Goal: Task Accomplishment & Management: Manage account settings

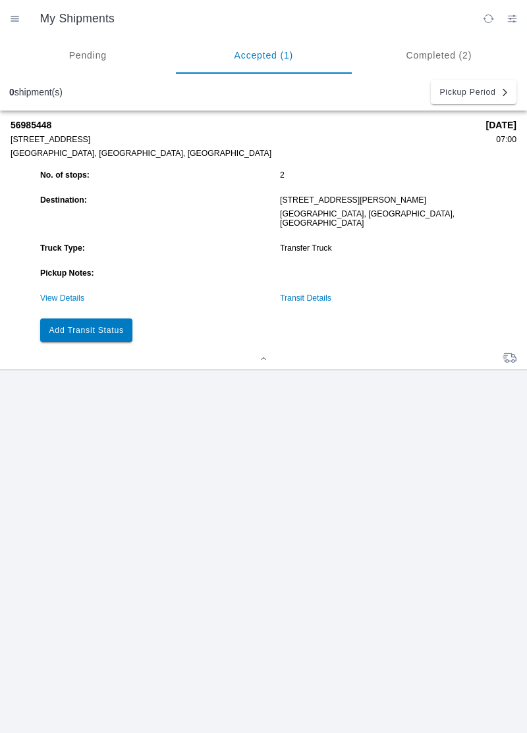
click at [307, 300] on ion-grid "No. of stops: 2 Destination: [STREET_ADDRESS][PERSON_NAME] Truck Type: Transfer…" at bounding box center [276, 256] width 479 height 178
click at [309, 294] on link "Transit Details" at bounding box center [305, 298] width 51 height 9
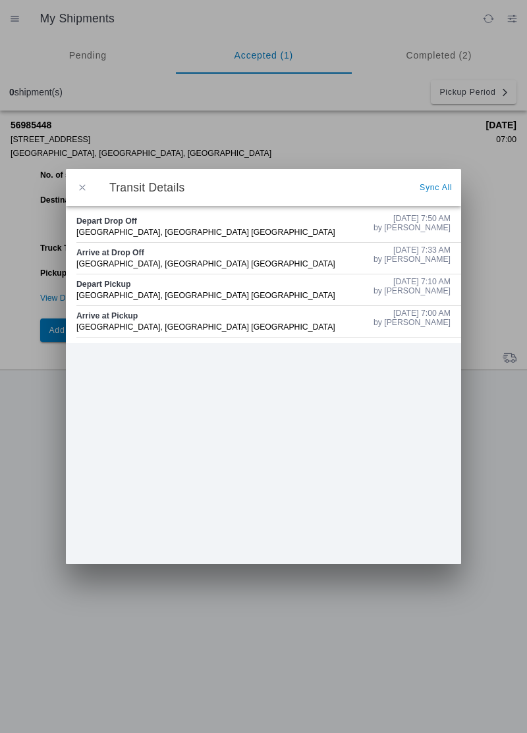
click at [73, 186] on button "button" at bounding box center [82, 188] width 28 height 28
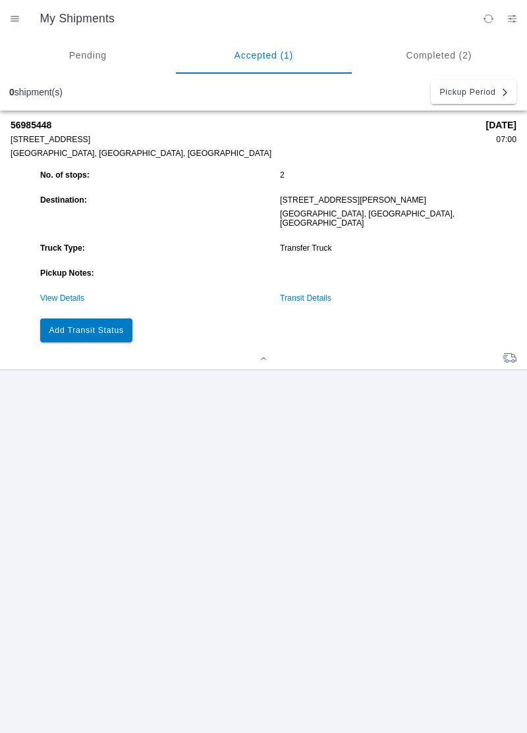
click at [101, 329] on button "Add Transit Status" at bounding box center [86, 331] width 92 height 24
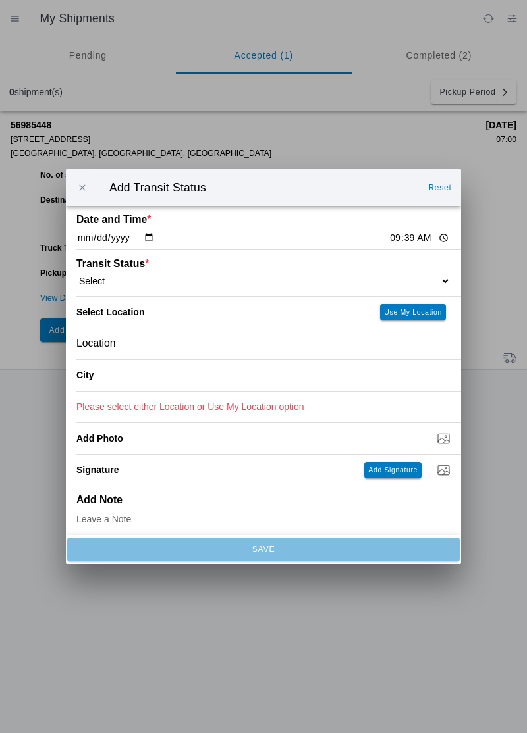
click at [388, 234] on input "09:39" at bounding box center [419, 238] width 62 height 14
type input "08:49"
click at [150, 278] on select "Select Arrive at Drop Off Arrive at Pickup Break Start Break Stop Depart Drop O…" at bounding box center [263, 281] width 374 height 12
select select "ARVPULOC"
click at [150, 348] on div "Location" at bounding box center [263, 343] width 374 height 31
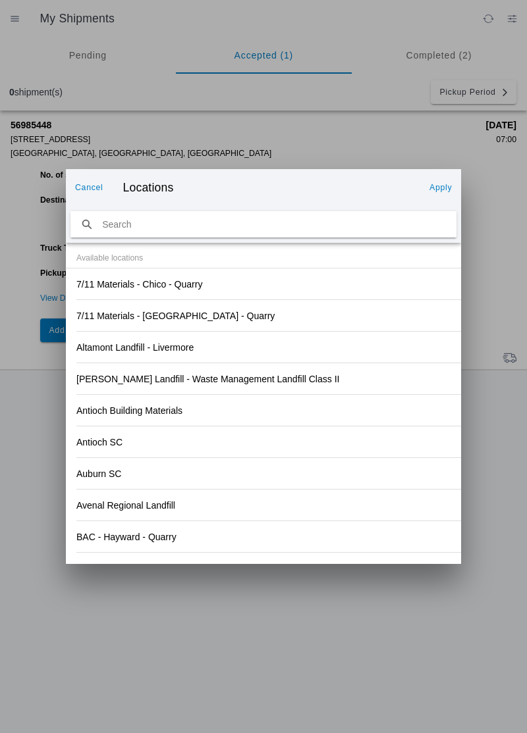
click at [346, 429] on div "Antioch SC" at bounding box center [263, 442] width 374 height 31
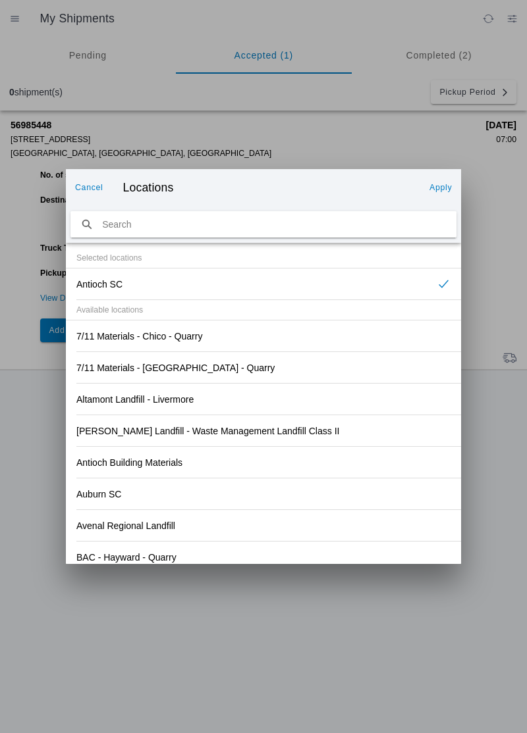
click at [291, 499] on div "Auburn SC" at bounding box center [263, 494] width 374 height 31
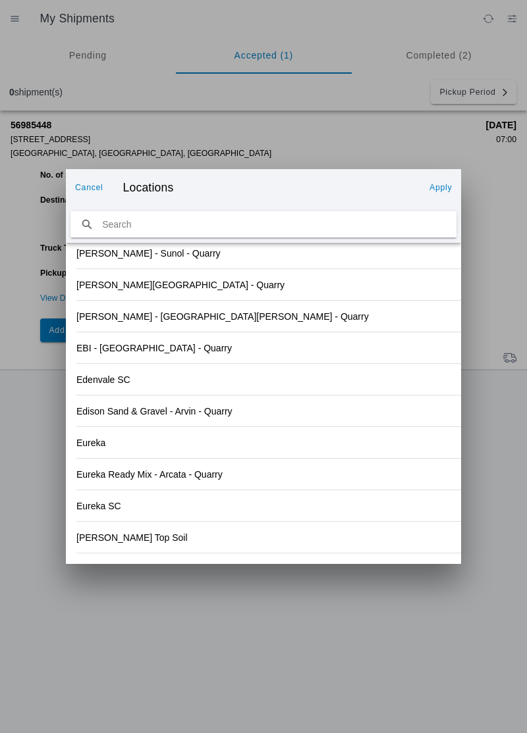
scroll to position [1372, 0]
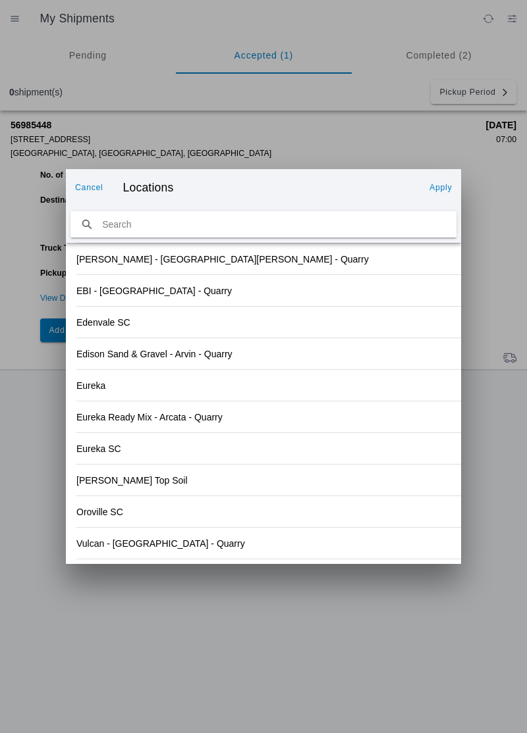
click at [134, 226] on input "search text" at bounding box center [263, 224] width 386 height 27
type input "kniferiver"
click at [0, 0] on slot "Apply" at bounding box center [0, 0] width 0 height 0
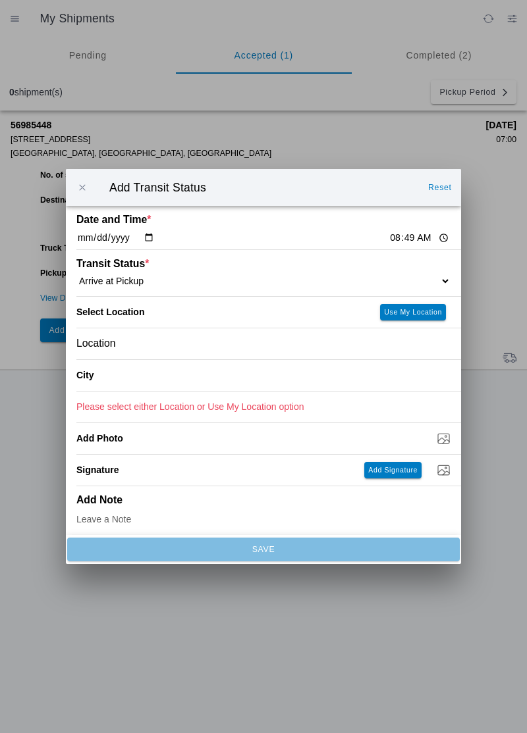
type input "Auburn"
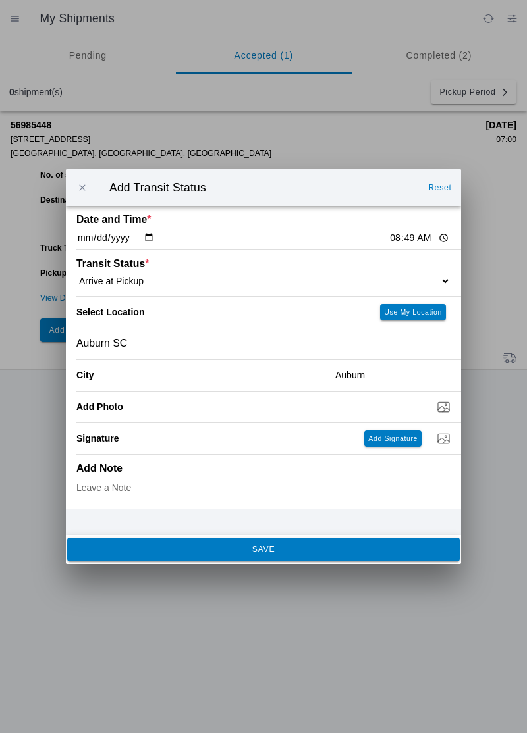
click at [151, 350] on div "Auburn SC" at bounding box center [263, 343] width 374 height 31
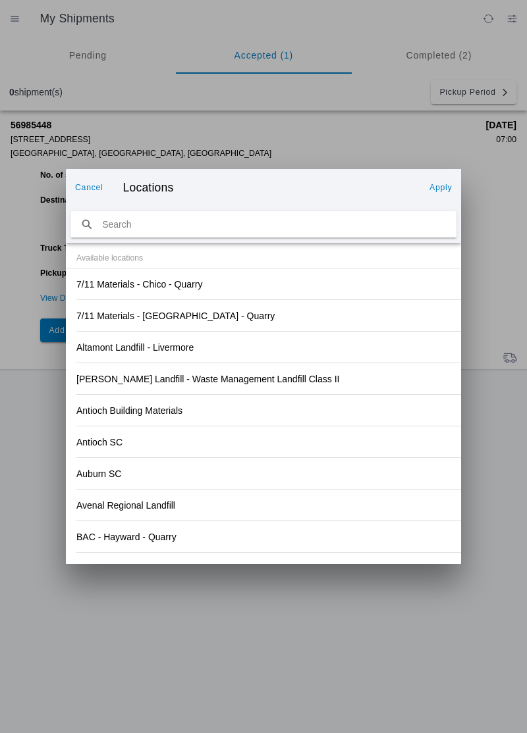
click at [88, 196] on button "Cancel" at bounding box center [89, 187] width 39 height 21
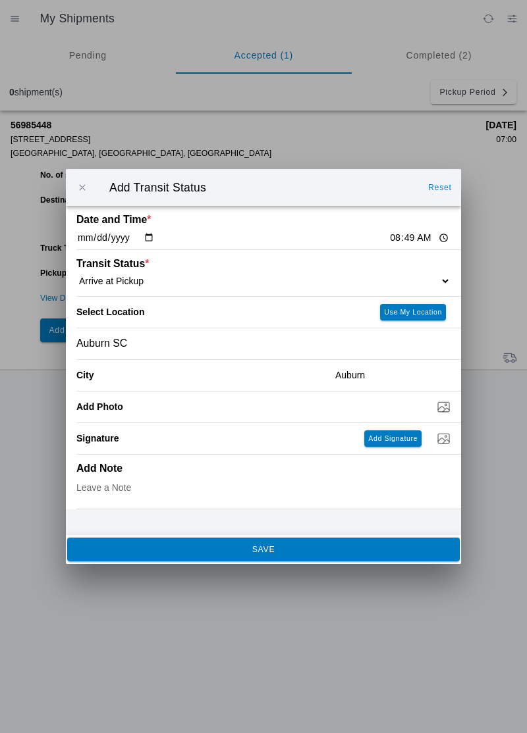
click at [150, 344] on div "Auburn SC" at bounding box center [263, 343] width 374 height 31
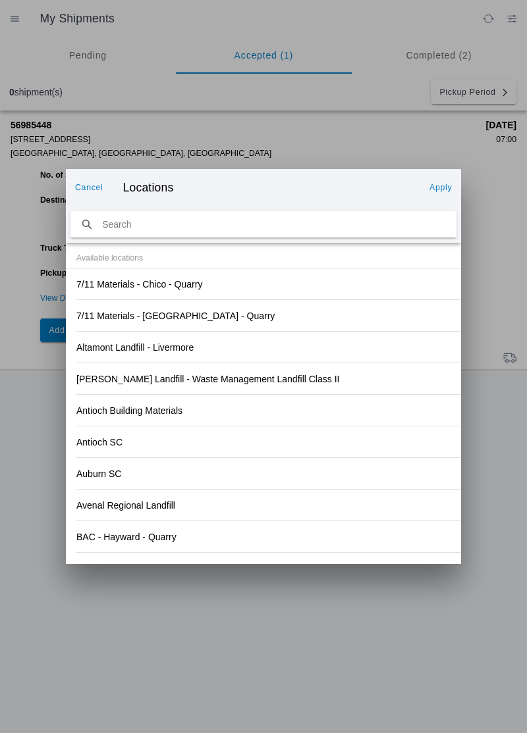
click at [98, 181] on button "Cancel" at bounding box center [89, 187] width 39 height 21
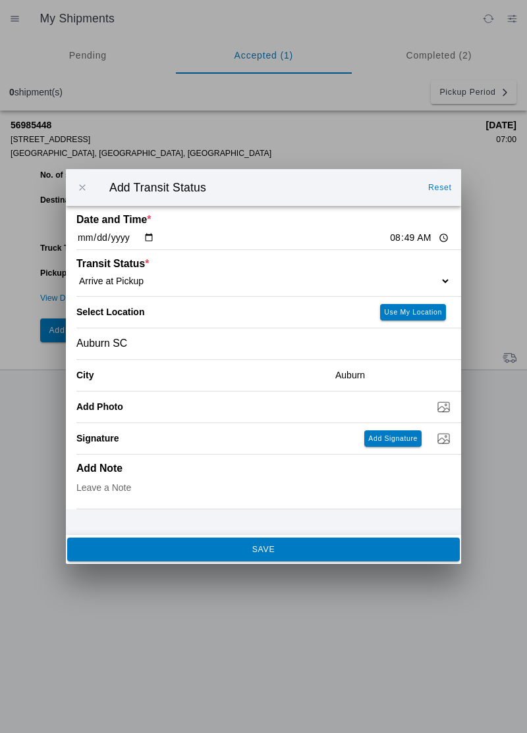
click at [84, 190] on span "button" at bounding box center [82, 188] width 12 height 12
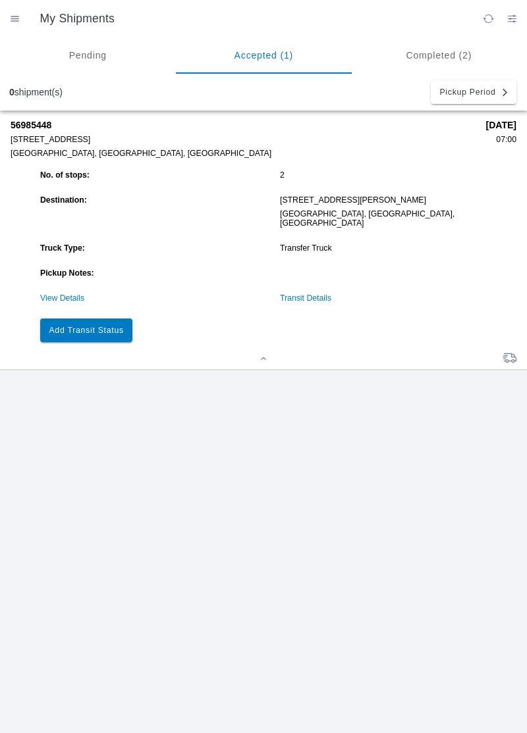
click at [0, 0] on slot "Add Transit Status" at bounding box center [0, 0] width 0 height 0
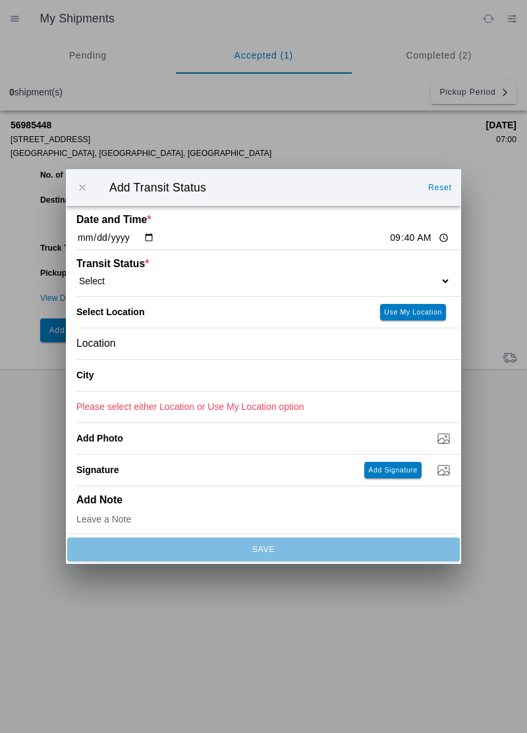
click at [388, 244] on input "09:40" at bounding box center [419, 238] width 62 height 14
type input "08:49"
click at [117, 282] on select "Select Arrive at Drop Off Arrive at Pickup Break Start Break Stop Depart Drop O…" at bounding box center [263, 281] width 374 height 12
select select "ARVPULOC"
click at [143, 382] on div "City" at bounding box center [200, 375] width 248 height 31
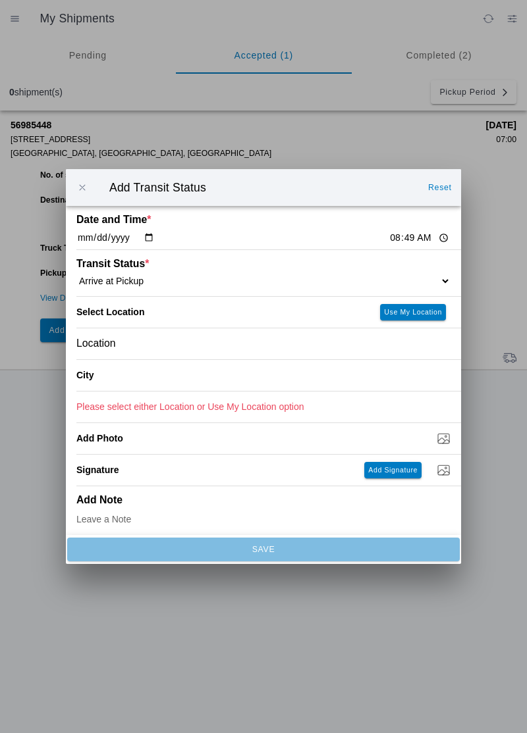
click at [140, 377] on ion-label "City" at bounding box center [200, 375] width 248 height 11
click at [109, 381] on div "City" at bounding box center [200, 375] width 248 height 31
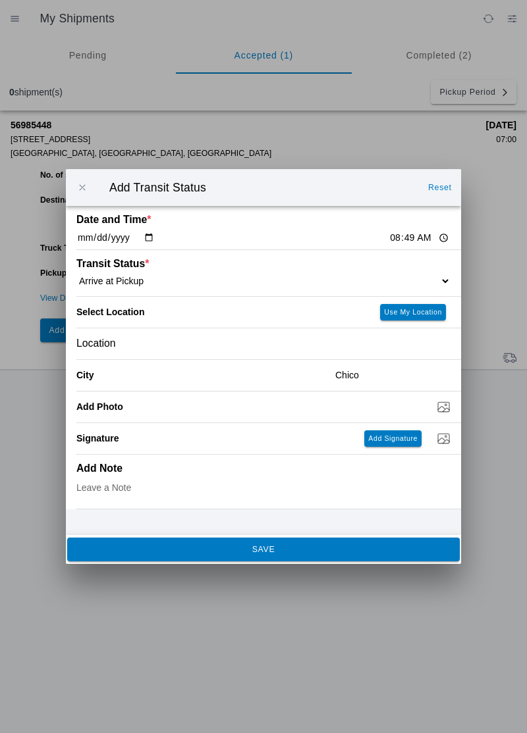
type input "Chico"
click at [321, 483] on textarea at bounding box center [263, 490] width 374 height 38
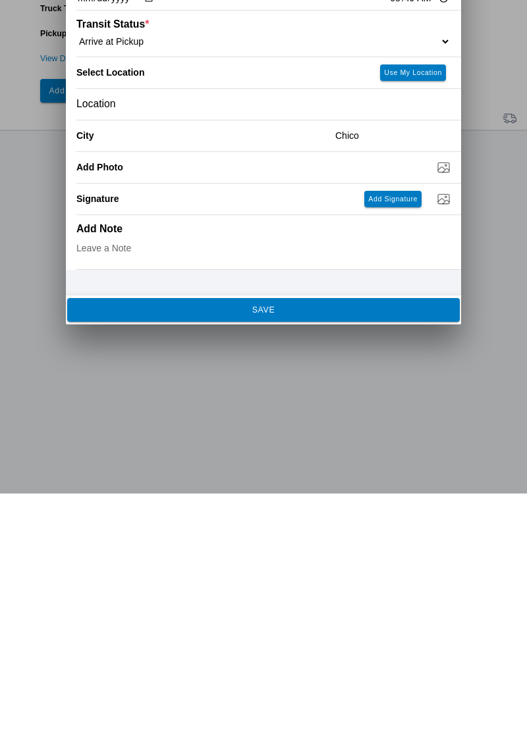
click at [280, 554] on button "SAVE" at bounding box center [263, 550] width 392 height 24
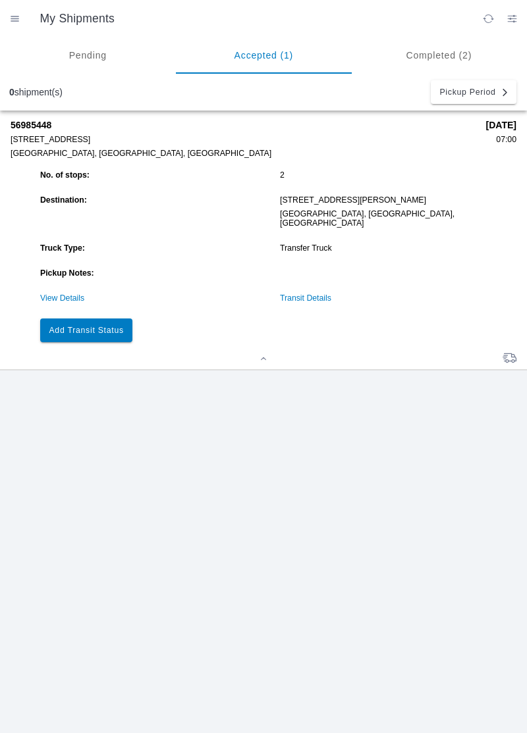
click at [0, 0] on slot "Add Transit Status" at bounding box center [0, 0] width 0 height 0
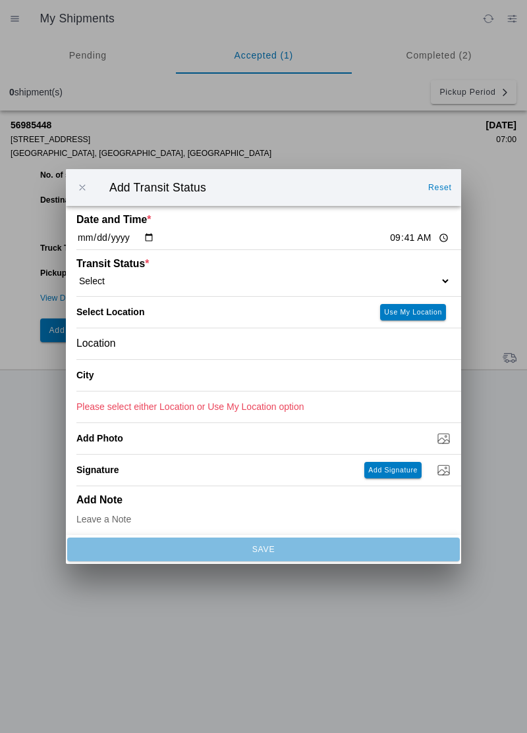
click at [388, 242] on input "09:41" at bounding box center [419, 238] width 62 height 14
type input "09:00"
click at [121, 280] on select "Select Arrive at Drop Off Arrive at Pickup Break Start Break Stop Depart Drop O…" at bounding box center [263, 281] width 374 height 12
select select "DPTPULOC"
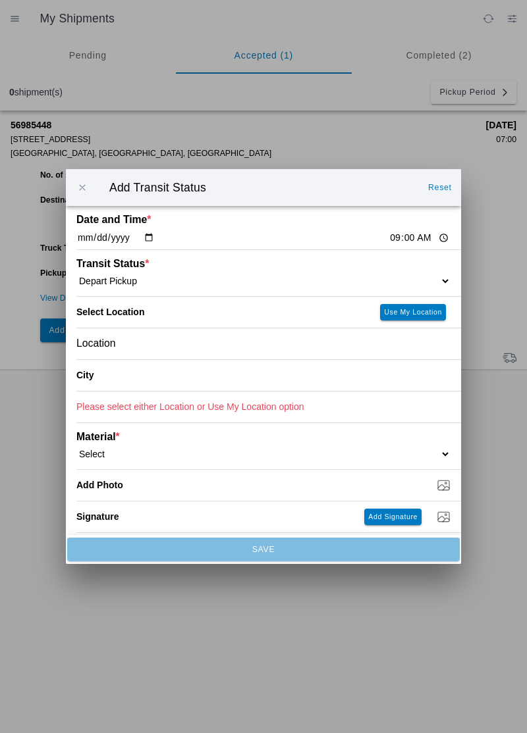
click at [131, 379] on ion-label "City" at bounding box center [200, 375] width 248 height 11
click at [120, 381] on div "City" at bounding box center [200, 375] width 248 height 31
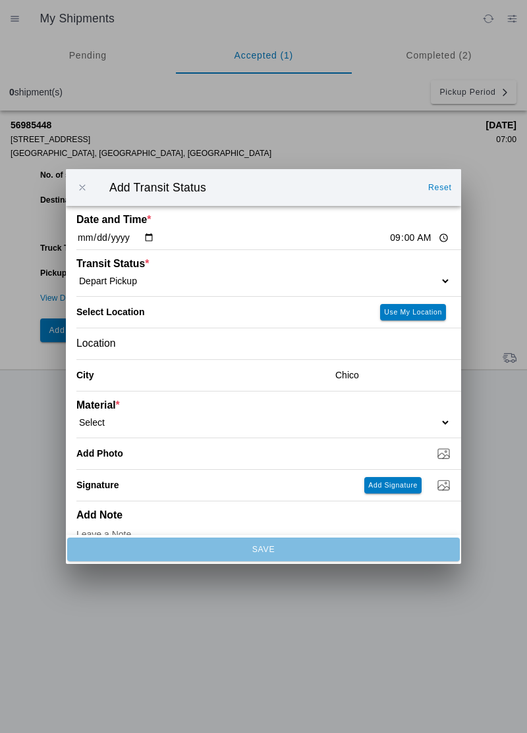
type input "Chico"
click at [155, 426] on select "Select 1" x 3" Rock 1" x 4" Rock 2" x 4" Rock Asphalt Cold Patch Backfill Spec …" at bounding box center [263, 423] width 374 height 12
select select "708648"
click at [179, 455] on input "Dump / Quarry Tag *" at bounding box center [268, 453] width 384 height 14
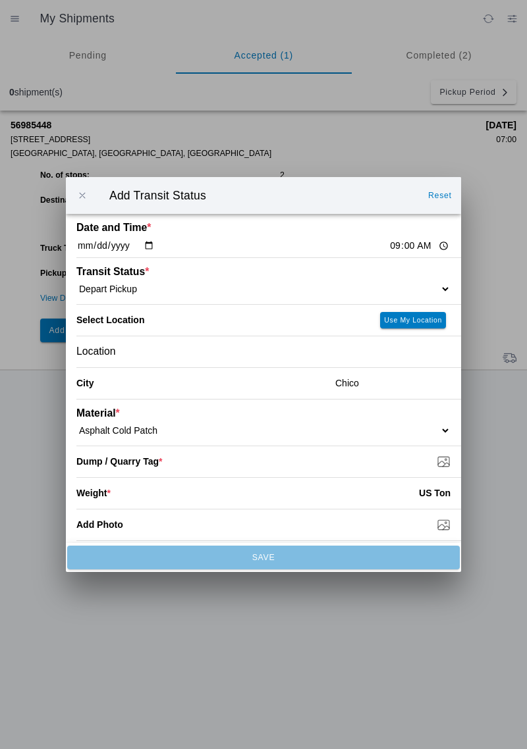
type input "C:\fakepath\17593369010481361371194984459642.jpg"
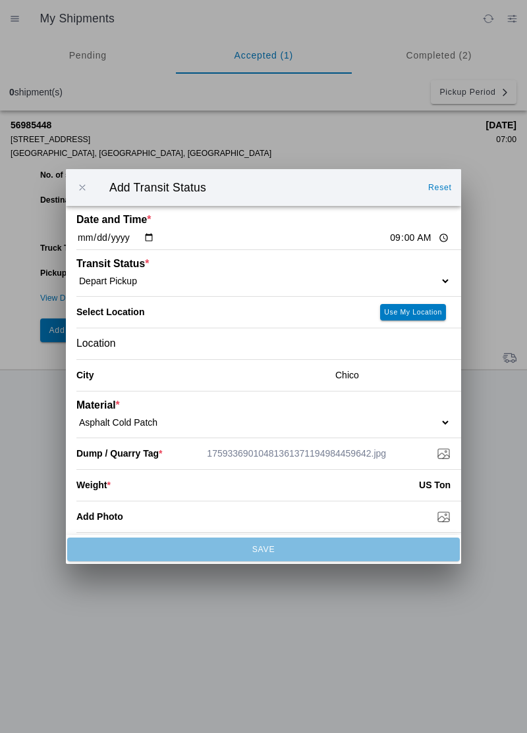
click at [147, 475] on input "number" at bounding box center [265, 485] width 308 height 29
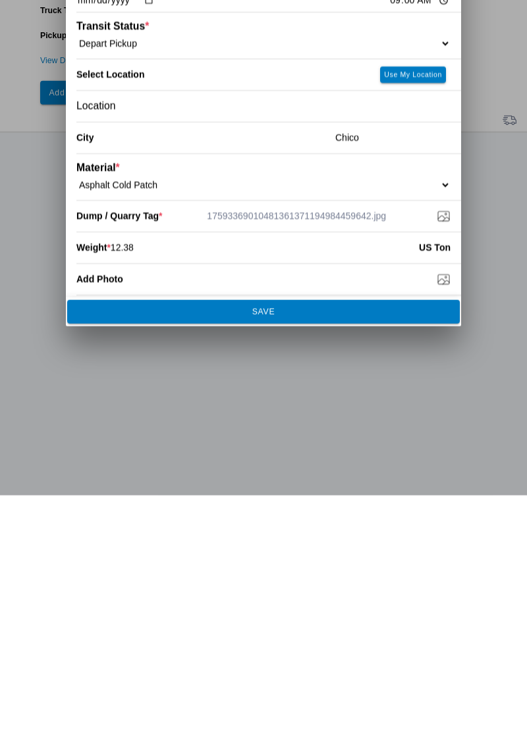
type input "12.38"
click at [338, 553] on span "SAVE" at bounding box center [263, 550] width 375 height 8
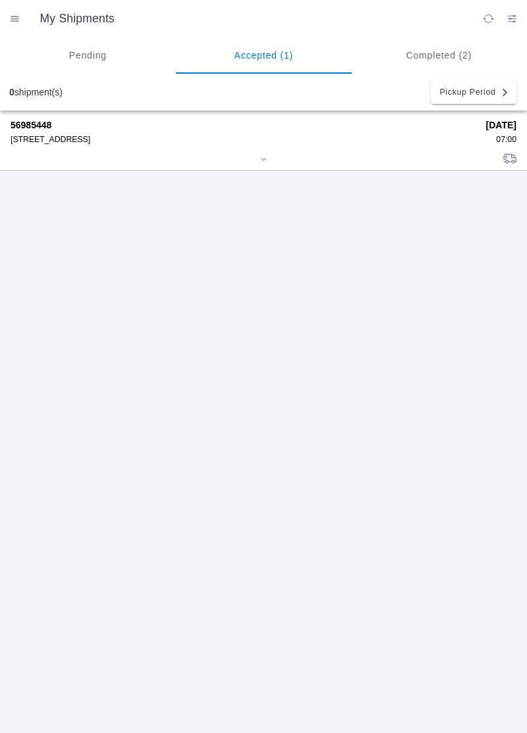
click at [59, 132] on div "56985448 [STREET_ADDRESS]" at bounding box center [244, 132] width 466 height 24
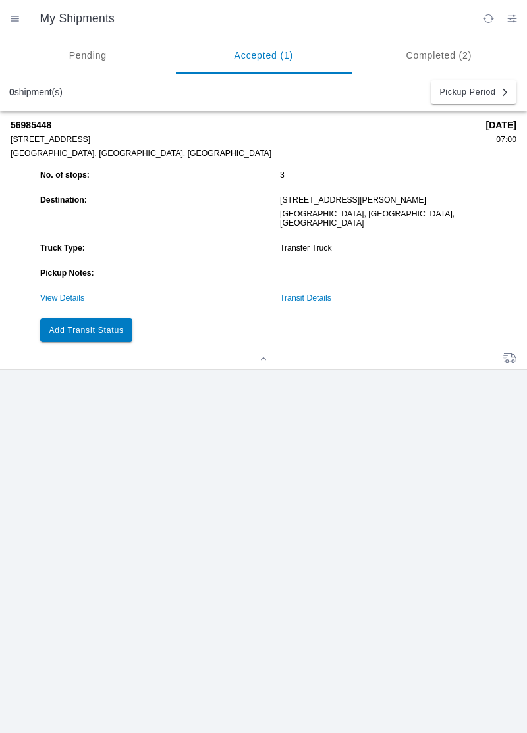
click at [0, 0] on slot "Add Transit Status" at bounding box center [0, 0] width 0 height 0
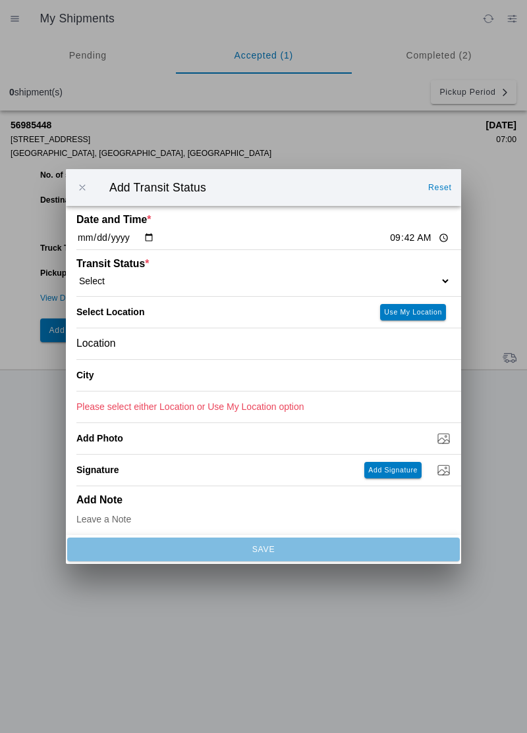
click at [388, 234] on input "09:42" at bounding box center [419, 238] width 62 height 14
type input "09:33"
click at [128, 280] on select "Select Arrive at Drop Off Arrive at Pickup Break Start Break Stop Depart Drop O…" at bounding box center [263, 281] width 374 height 12
select select "ARVDLVLOC"
click at [133, 348] on div "Location" at bounding box center [263, 343] width 374 height 31
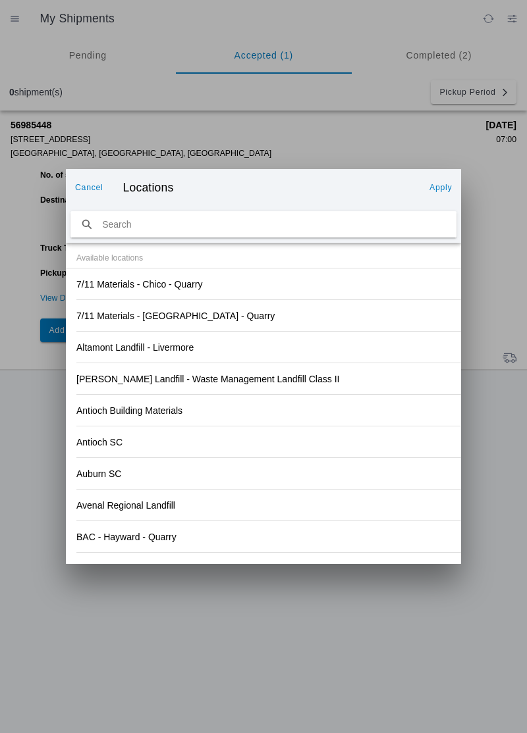
click at [313, 467] on div "Auburn SC" at bounding box center [263, 473] width 374 height 31
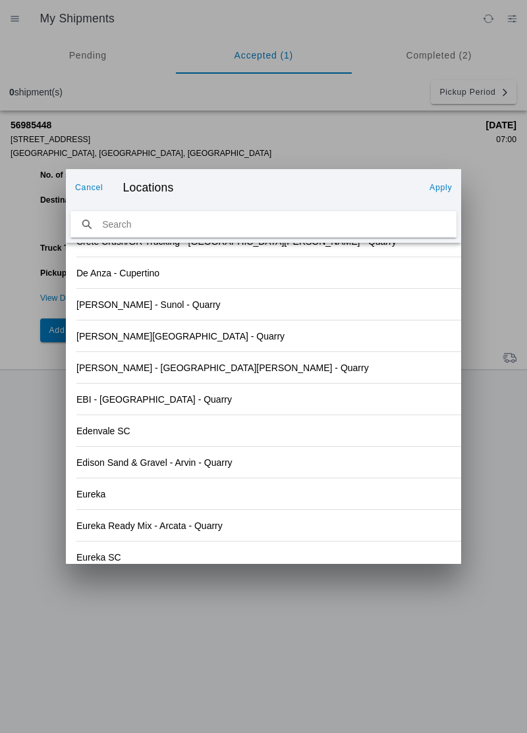
scroll to position [1404, 0]
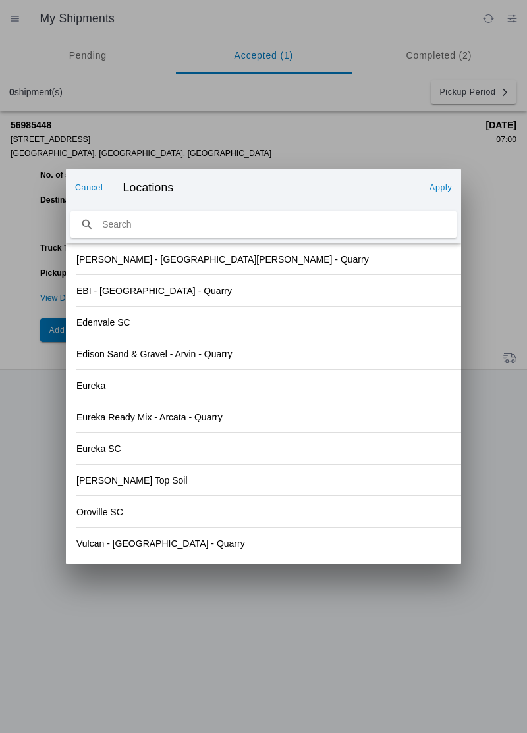
click at [149, 513] on div "Oroville SC" at bounding box center [263, 511] width 374 height 31
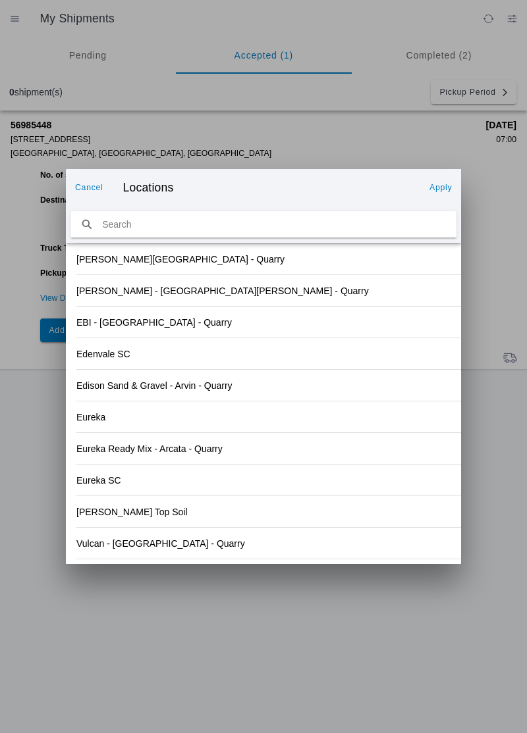
click at [0, 0] on slot "Apply" at bounding box center [0, 0] width 0 height 0
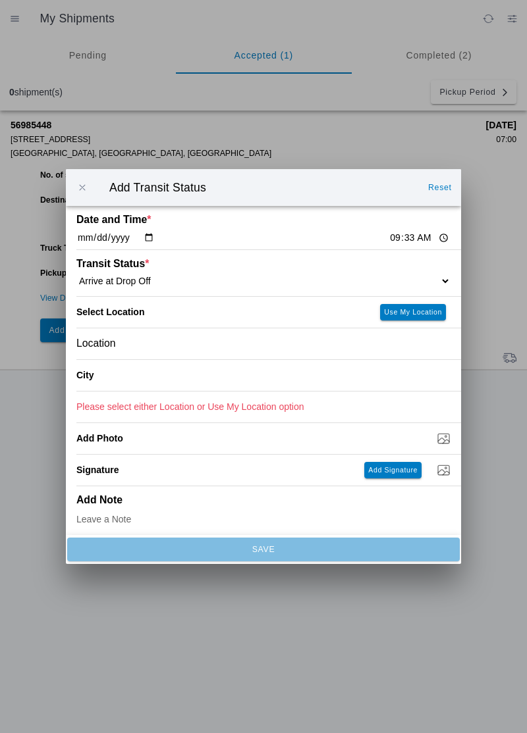
type input "[GEOGRAPHIC_DATA]"
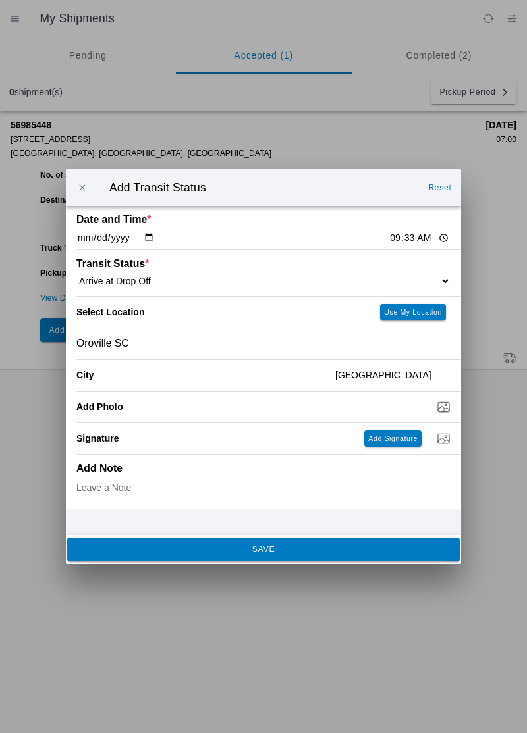
click at [289, 552] on span "SAVE" at bounding box center [263, 550] width 375 height 8
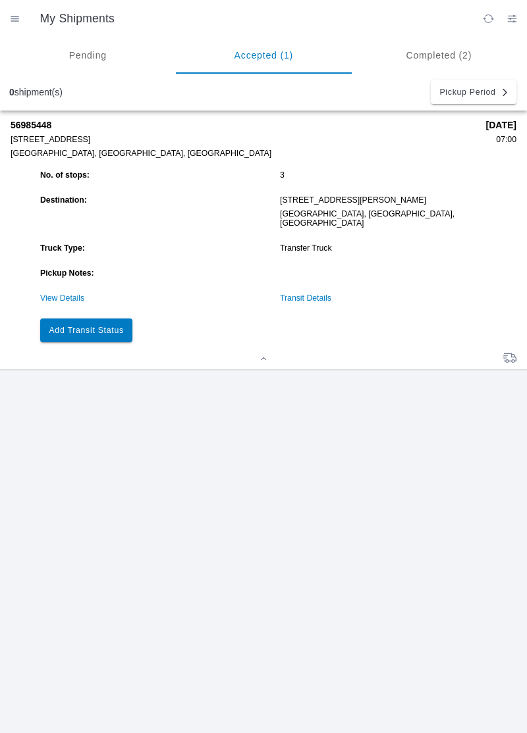
click at [101, 326] on button "Add Transit Status" at bounding box center [86, 331] width 92 height 24
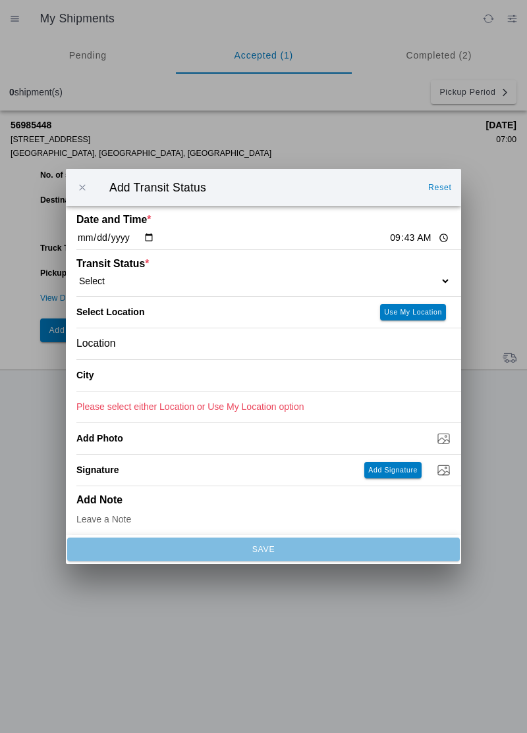
click at [388, 239] on input "09:43" at bounding box center [419, 238] width 62 height 14
type input "09:39"
click at [145, 280] on select "Select Arrive at Drop Off Arrive at Pickup Break Start Break Stop Depart Drop O…" at bounding box center [263, 281] width 374 height 12
select select "DPTDLVLOC"
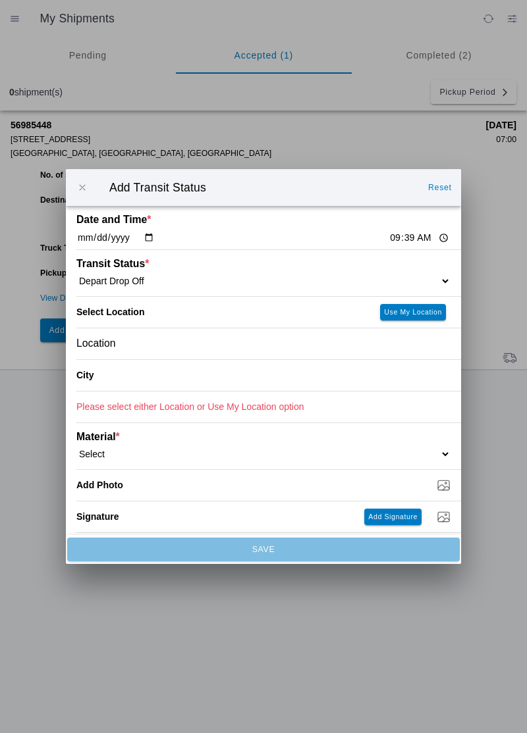
click at [134, 348] on div "Location" at bounding box center [263, 343] width 374 height 31
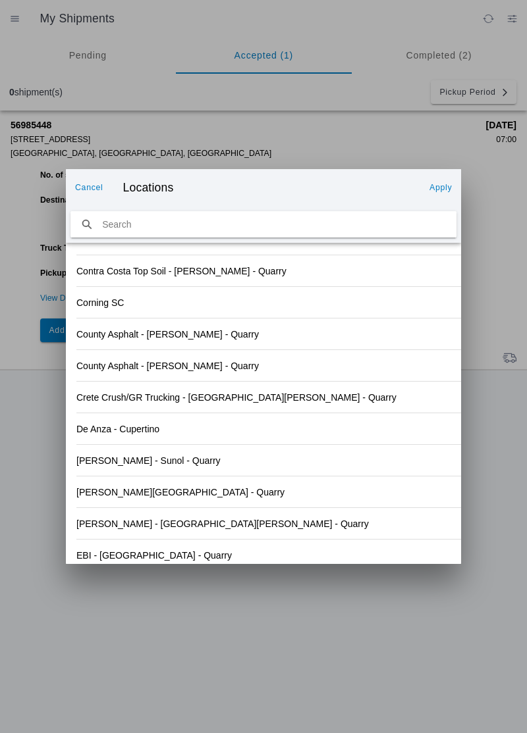
scroll to position [1384, 0]
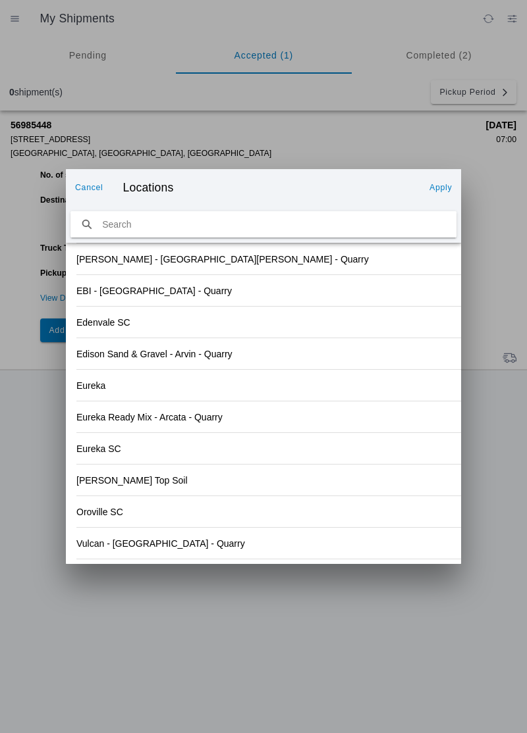
click at [345, 425] on div "Eureka Ready Mix - Arcata - Quarry" at bounding box center [263, 417] width 374 height 31
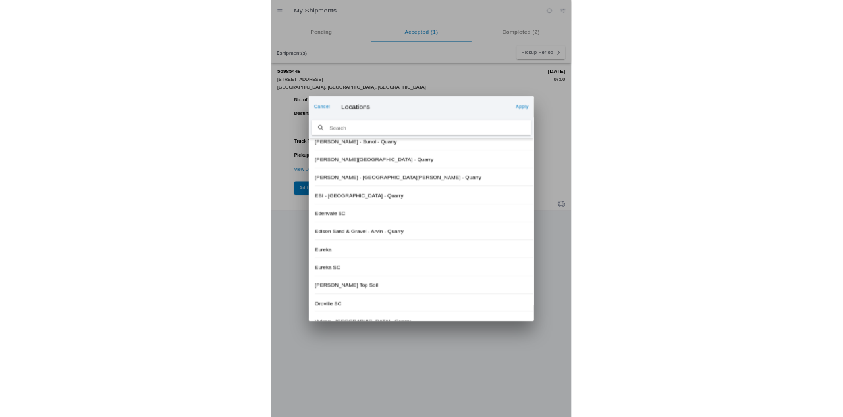
scroll to position [1404, 0]
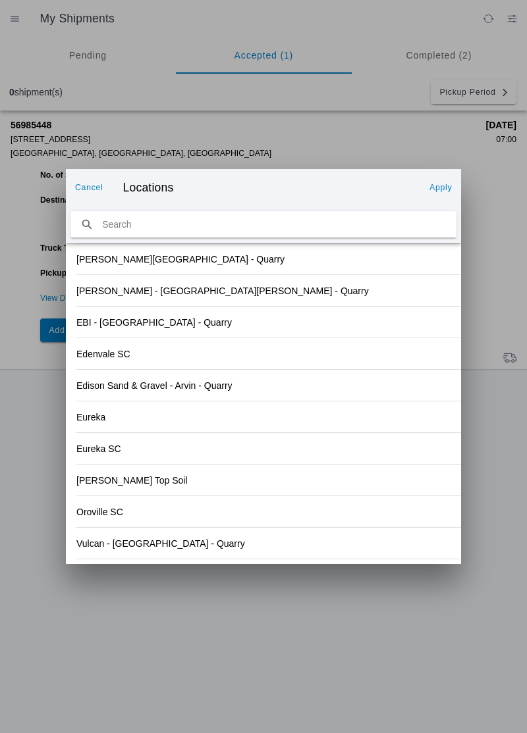
click at [0, 0] on slot "Oroville SC" at bounding box center [0, 0] width 0 height 0
click at [0, 0] on slot "Apply" at bounding box center [0, 0] width 0 height 0
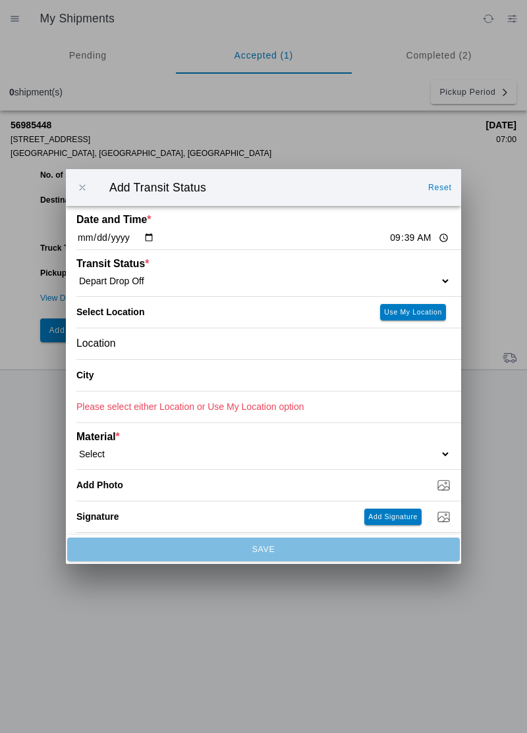
type input "[GEOGRAPHIC_DATA]"
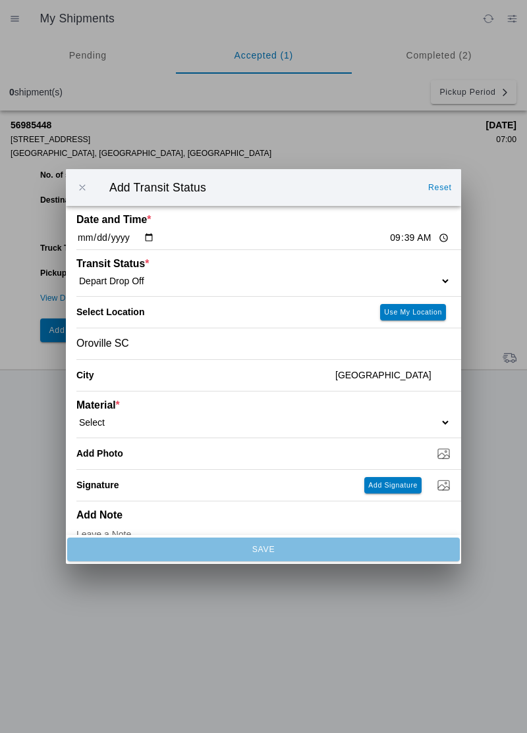
click at [142, 418] on select "Select 1" x 3" Rock 1" x 4" Rock 2" x 4" Rock Asphalt Cold Patch Backfill Spec …" at bounding box center [263, 423] width 374 height 12
select select "708648"
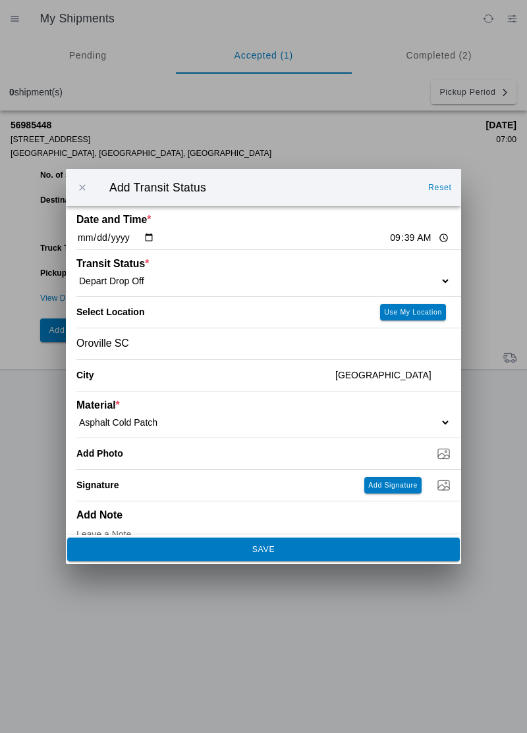
click at [249, 557] on button "SAVE" at bounding box center [263, 550] width 392 height 24
